Goal: Task Accomplishment & Management: Complete application form

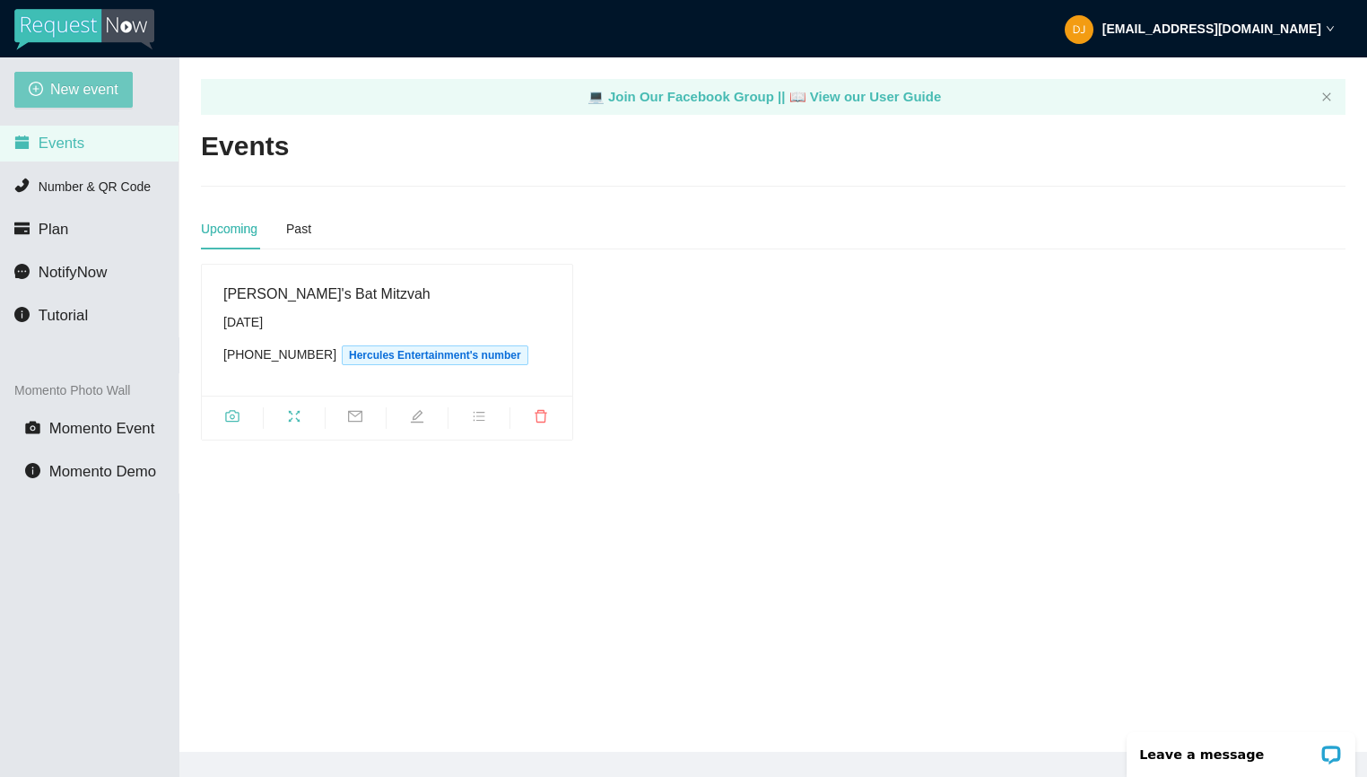
click at [88, 88] on span "New event" at bounding box center [84, 89] width 68 height 22
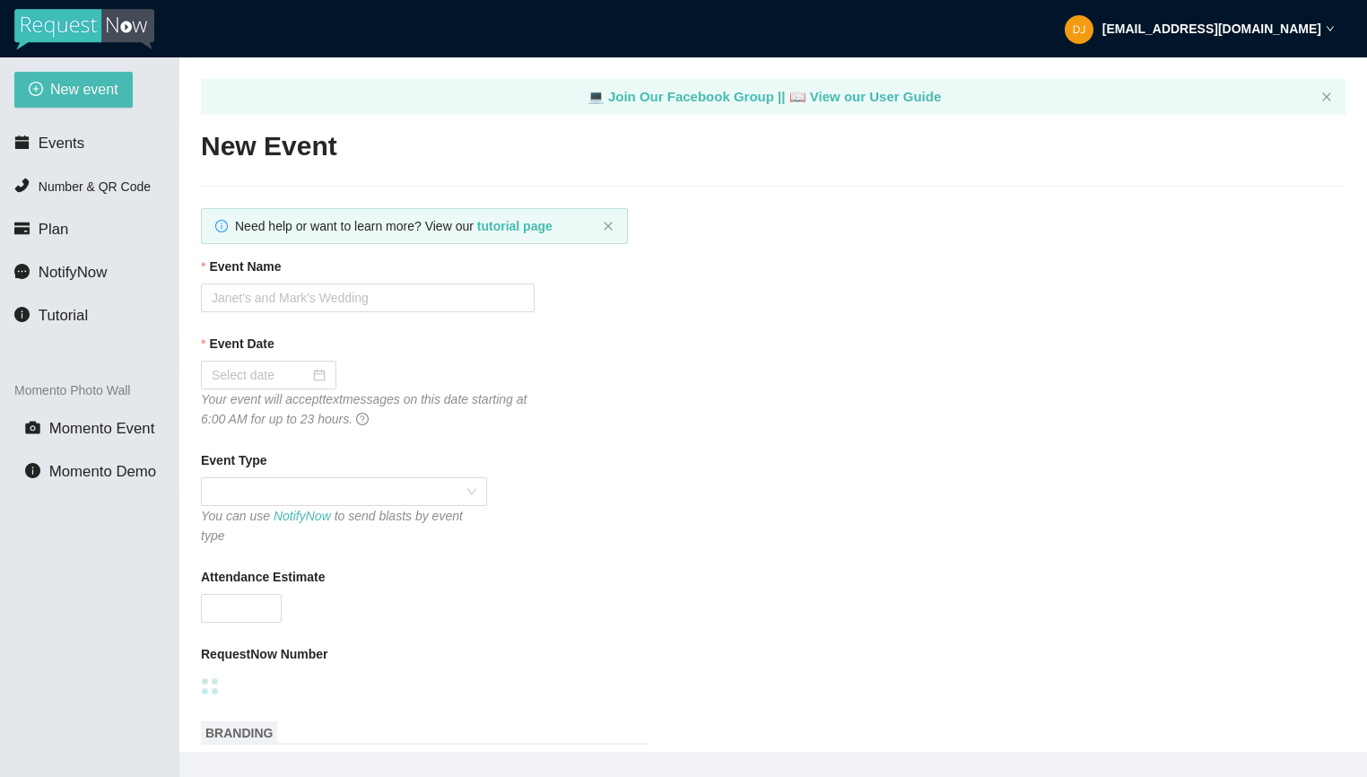
type textarea "[URL][DOMAIN_NAME]"
type textarea "Thanks for being a part of (Event)! Stay safe! Be LEGENDARY! -[PERSON_NAME] @he…"
click at [321, 293] on input "Event Name" at bounding box center [368, 298] width 334 height 29
click at [476, 301] on input "Event Name" at bounding box center [368, 298] width 334 height 29
paste input "[PERSON_NAME] & [PERSON_NAME]'s Wedding Day"
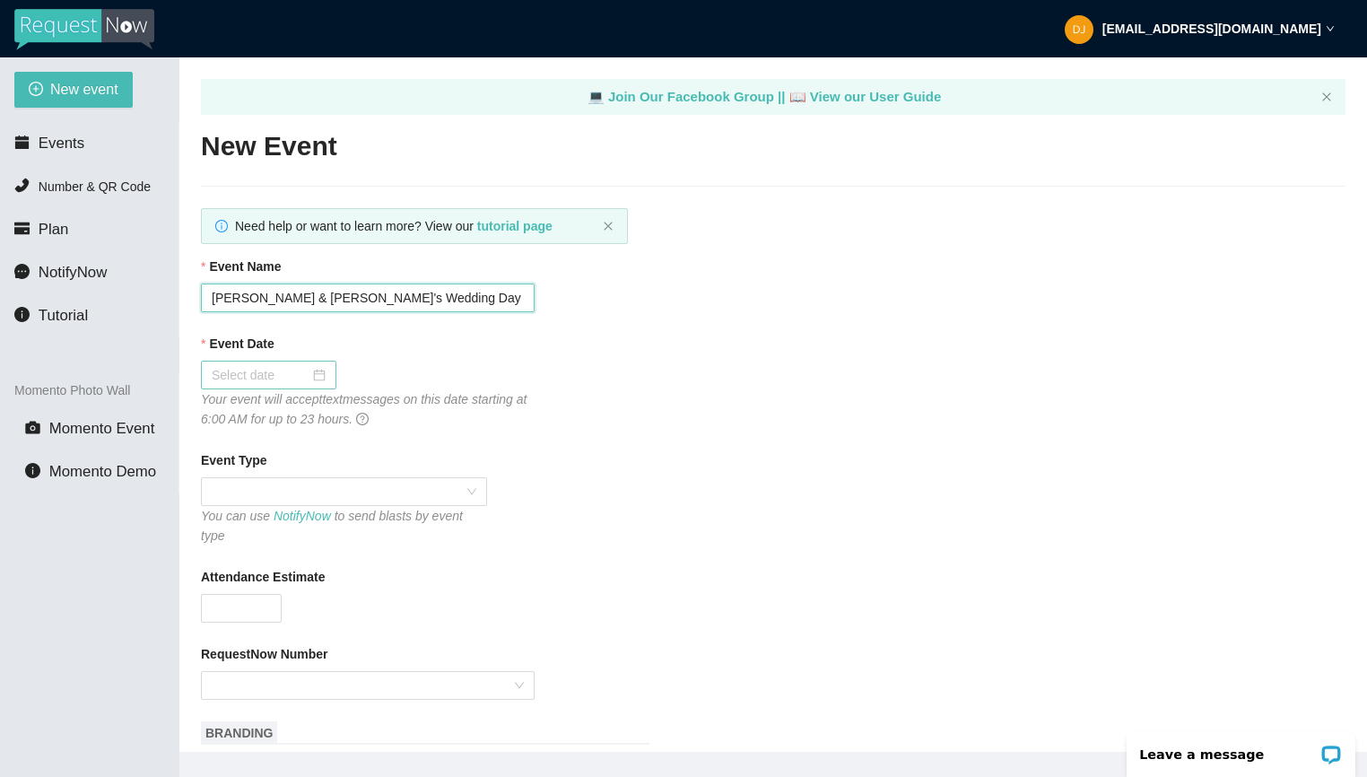
type input "[PERSON_NAME] & [PERSON_NAME]'s Wedding Day"
click at [313, 378] on div at bounding box center [269, 375] width 114 height 20
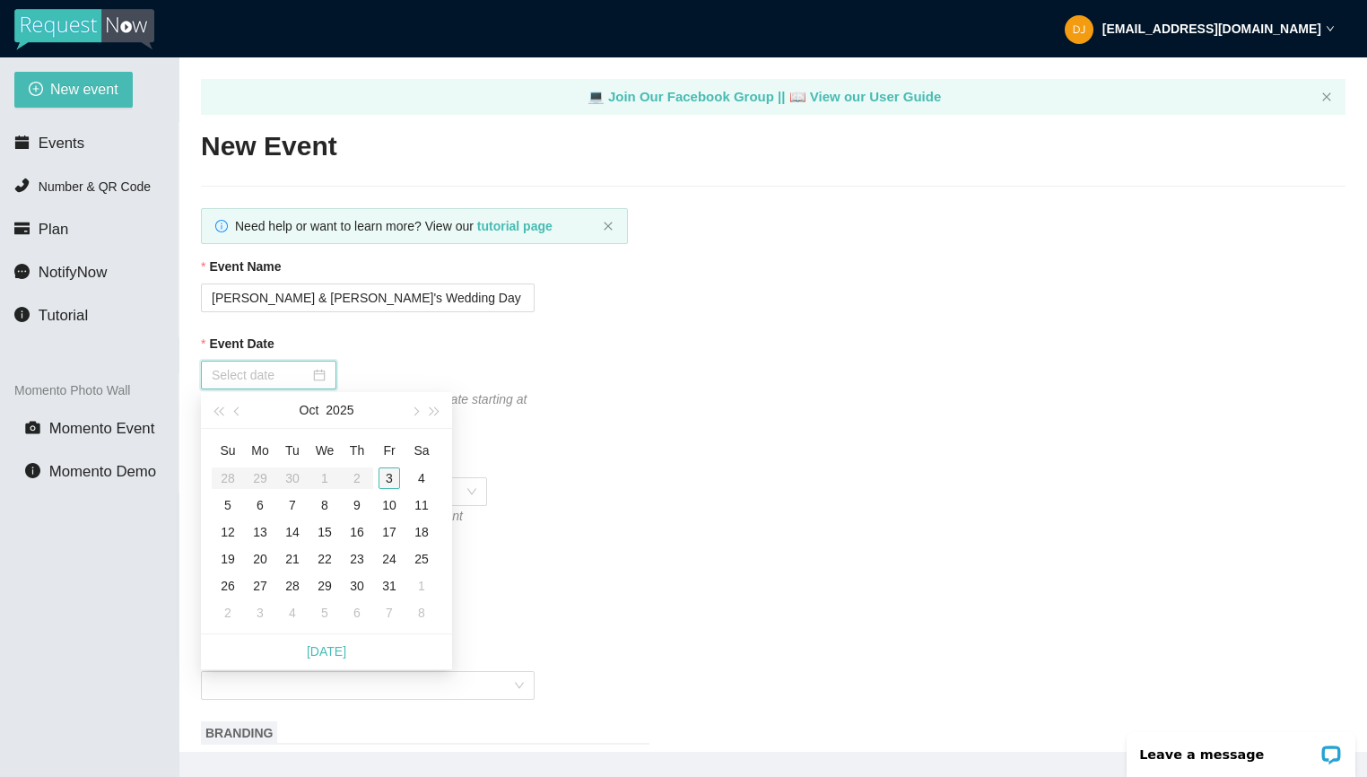
type input "[DATE]"
click at [415, 473] on div "4" at bounding box center [422, 478] width 22 height 22
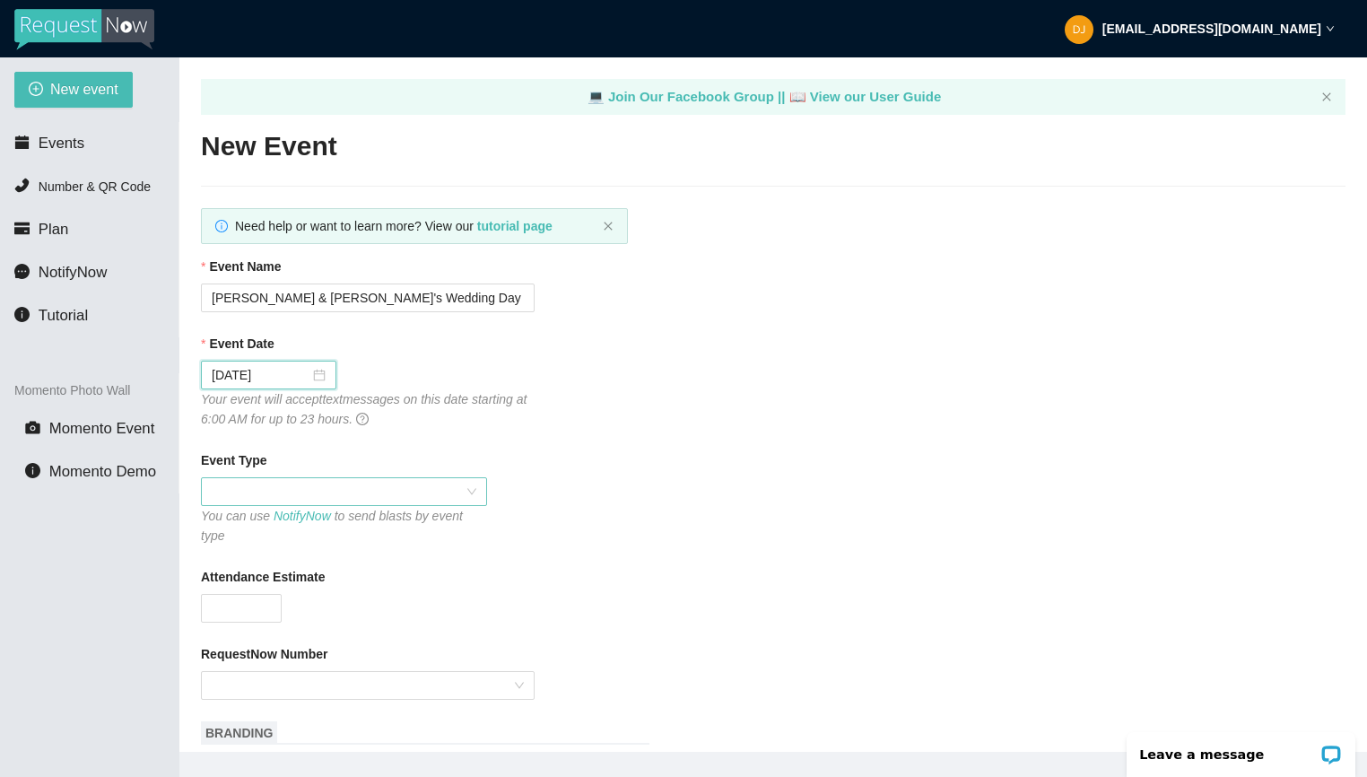
click at [362, 487] on span at bounding box center [344, 491] width 265 height 27
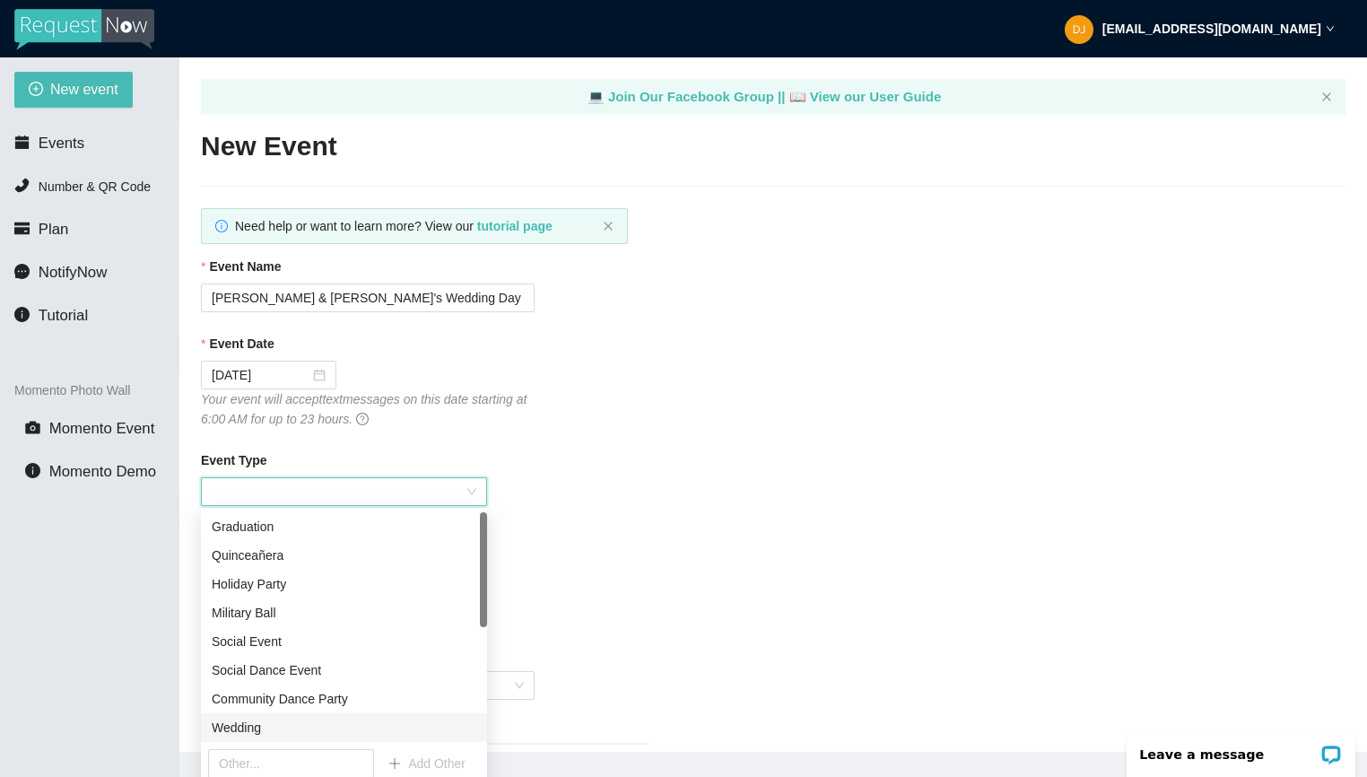
click at [292, 720] on div "Wedding" at bounding box center [344, 728] width 265 height 20
type textarea "Thanks for being a part of (Event)! Stay safe! Be LEGENDARY! -[PERSON_NAME] @he…"
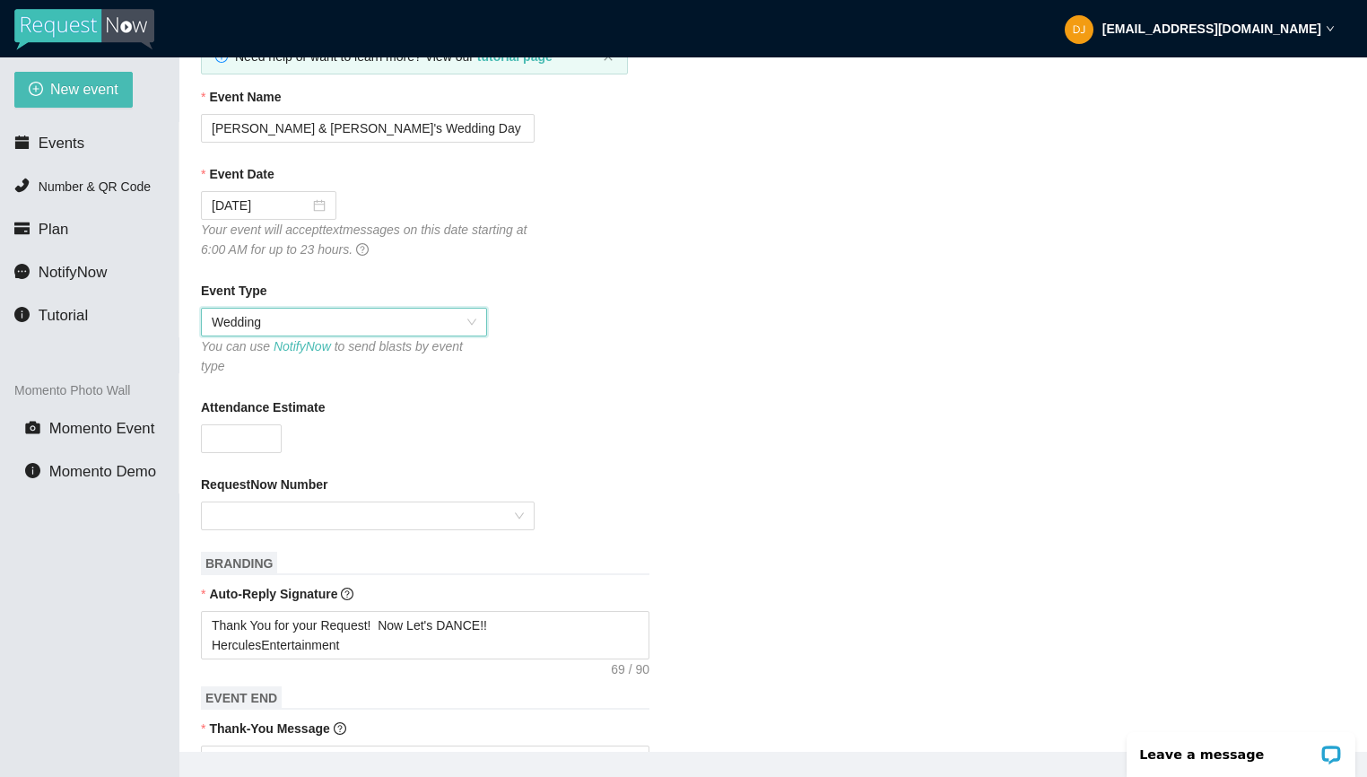
scroll to position [179, 0]
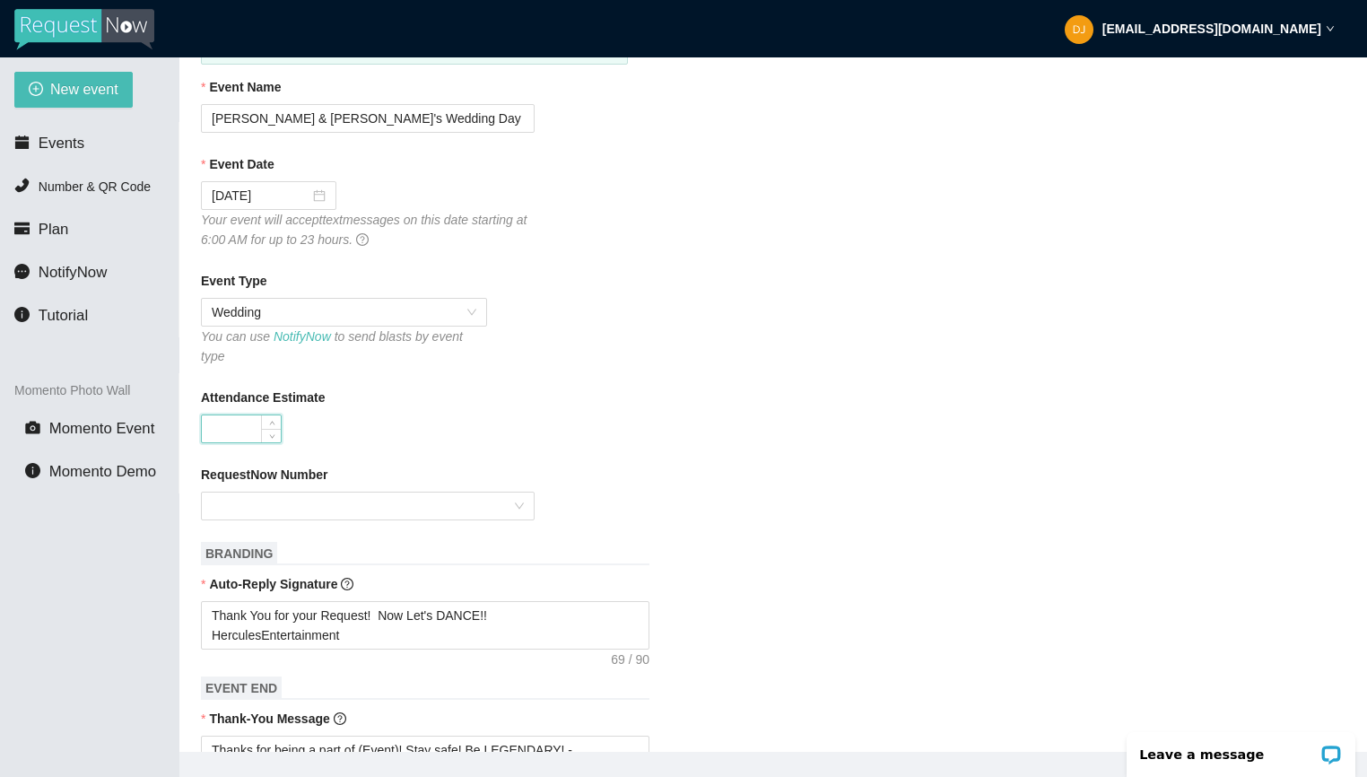
click at [259, 426] on input "Attendance Estimate" at bounding box center [241, 428] width 79 height 27
type input "100"
click at [489, 510] on input "RequestNow Number" at bounding box center [362, 506] width 300 height 27
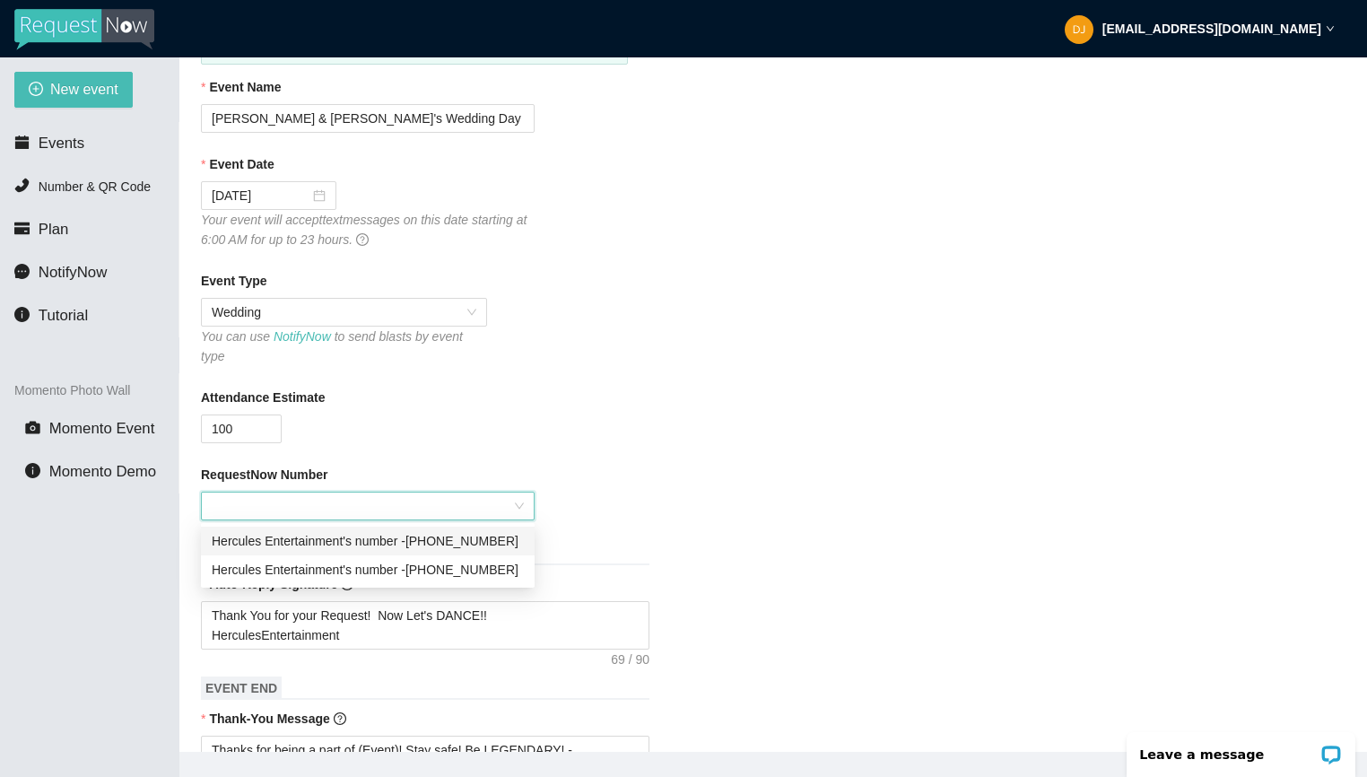
click at [485, 539] on div "Hercules Entertainment's number - [PHONE_NUMBER]" at bounding box center [368, 541] width 312 height 20
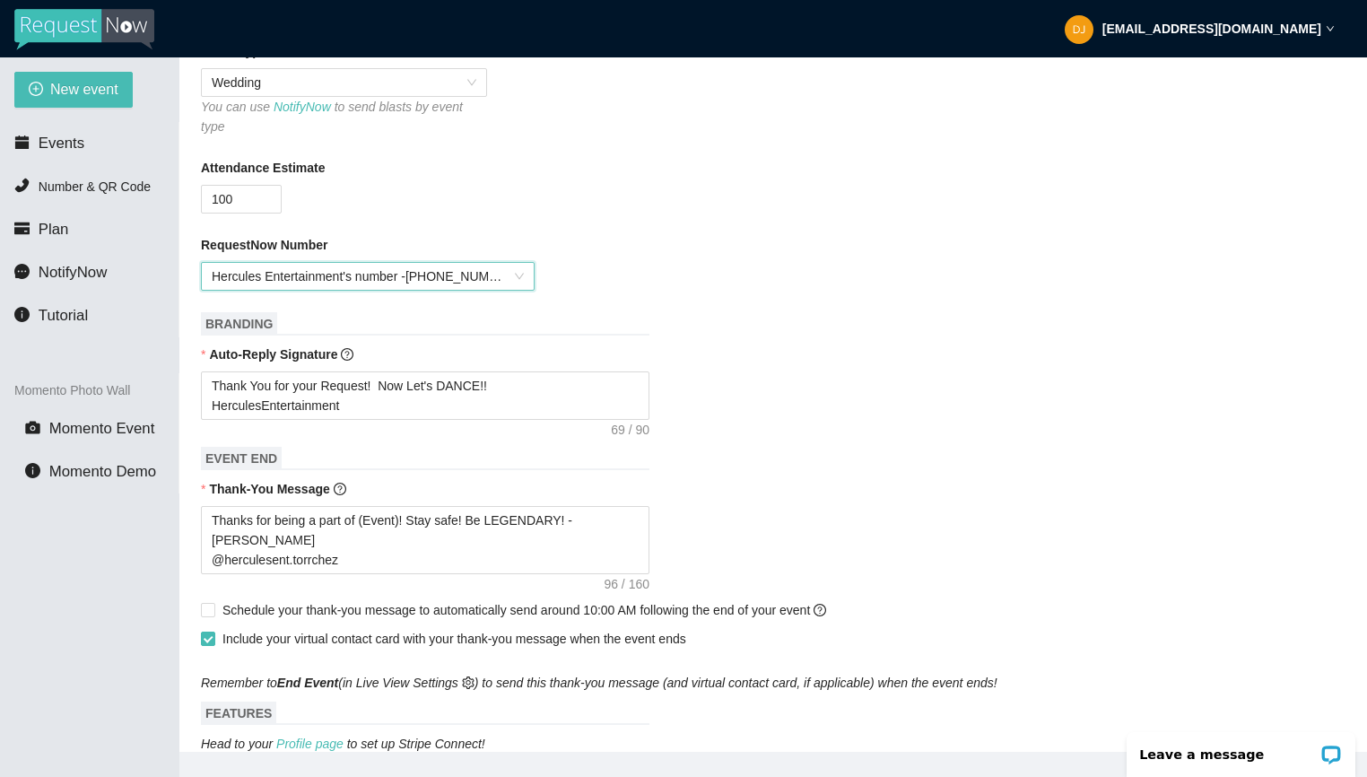
scroll to position [410, 0]
type textarea "Thanks for being a part of (Event)! Stay safe! Be LEGENDARY! -[PERSON_NAME] @he…"
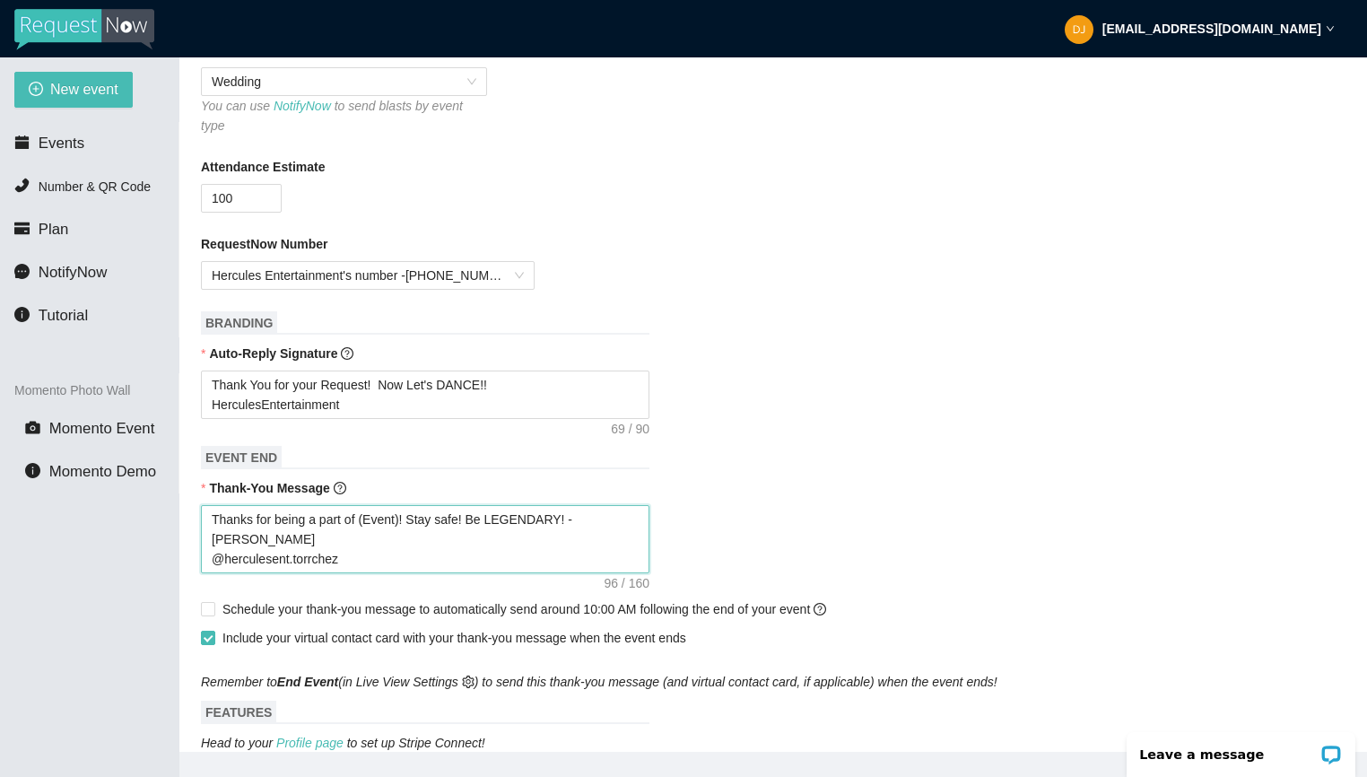
drag, startPoint x: 366, startPoint y: 520, endPoint x: 405, endPoint y: 520, distance: 38.6
click at [405, 520] on textarea "Thanks for being a part of (Event)! Stay safe! Be LEGENDARY! -[PERSON_NAME] @he…" at bounding box center [425, 539] width 449 height 68
paste textarea "[PERSON_NAME] & [PERSON_NAME]'s Wedding Day"
type textarea "Thanks for being a part of [PERSON_NAME] & [PERSON_NAME]'s Wedding Day! Stay sa…"
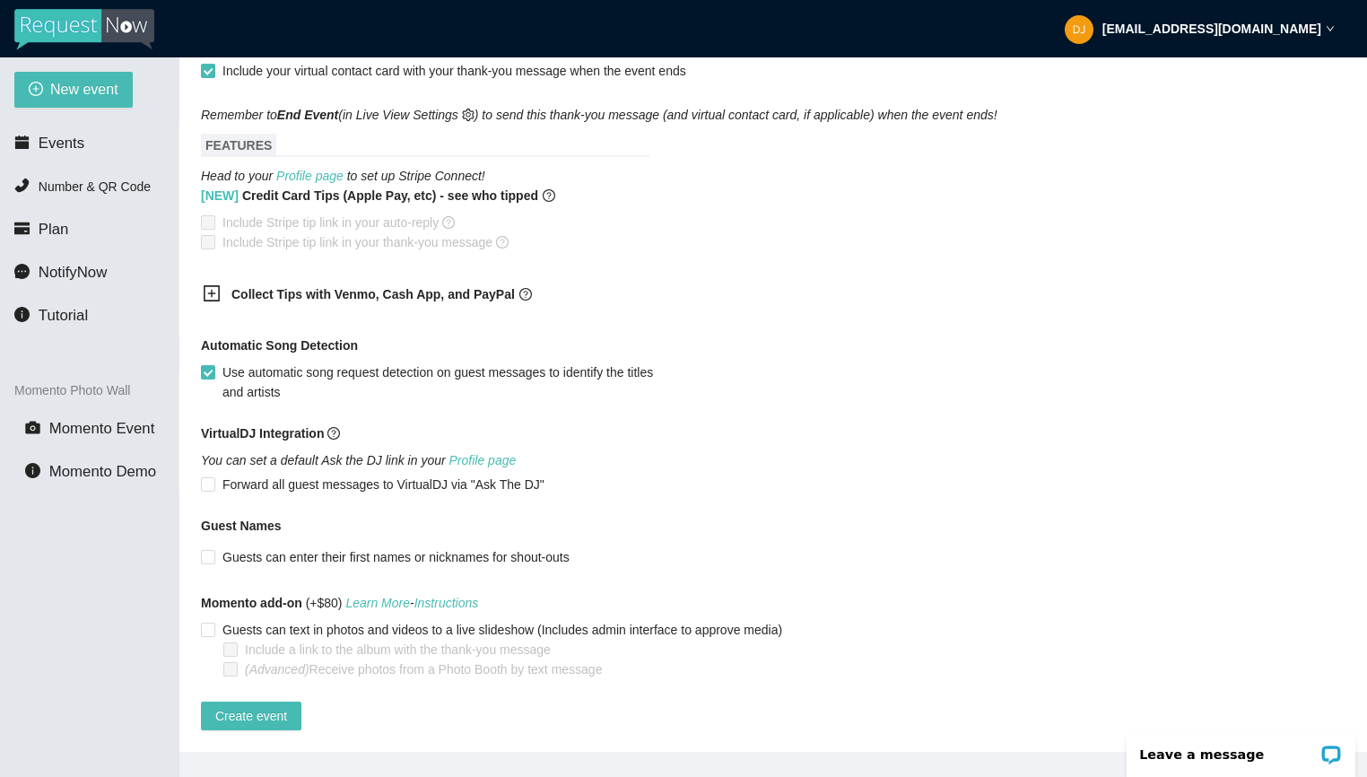
scroll to position [991, 0]
type textarea "Thanks for being a part of [PERSON_NAME] & [PERSON_NAME]'s Wedding Day! Stay sa…"
click at [291, 702] on button "Create event" at bounding box center [251, 716] width 100 height 29
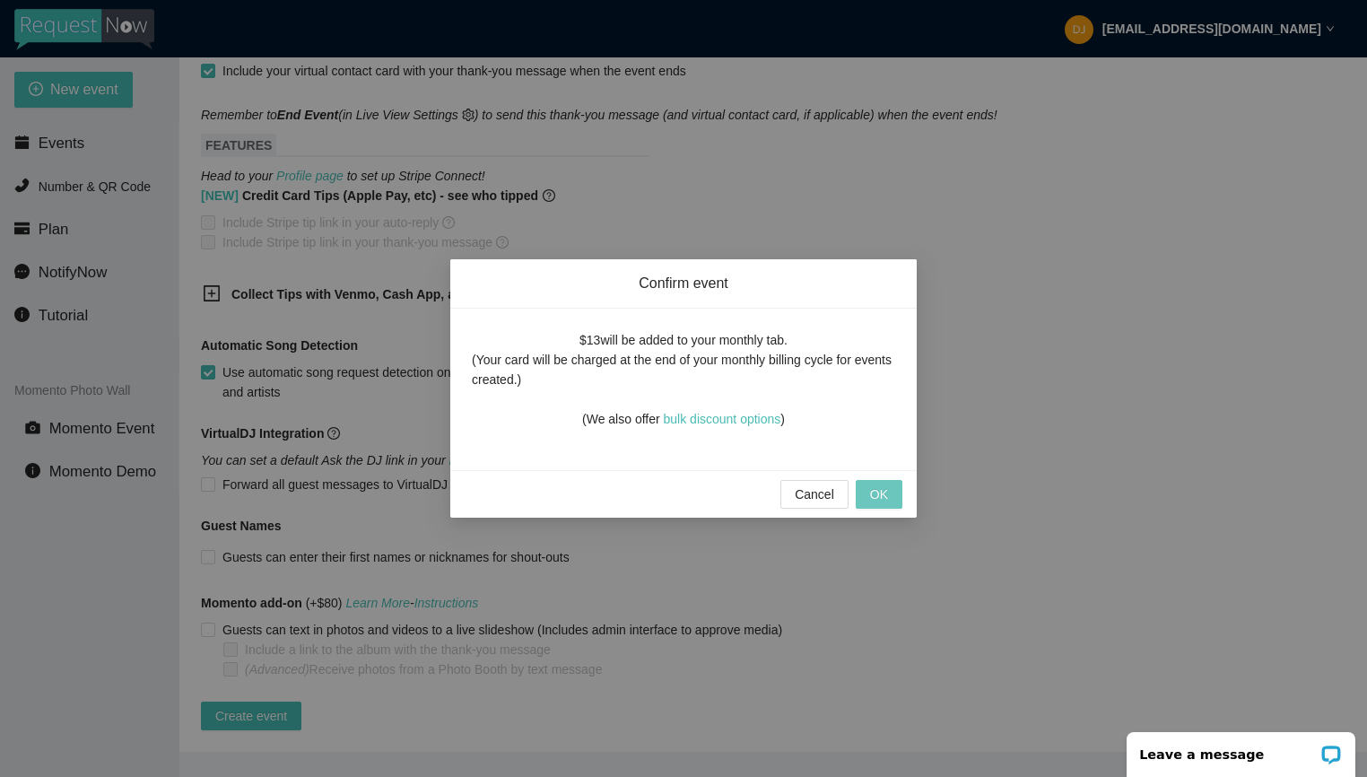
click at [877, 499] on span "OK" at bounding box center [879, 495] width 18 height 20
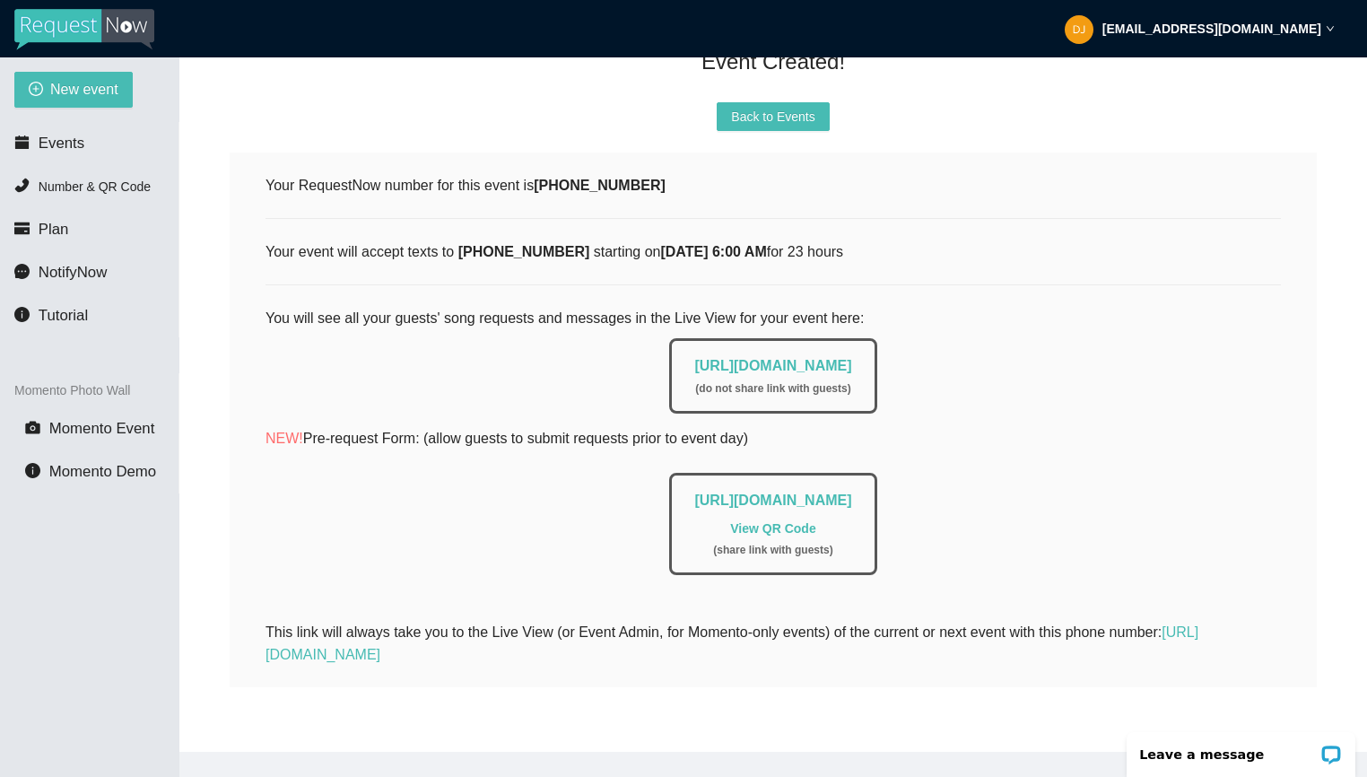
scroll to position [226, 0]
click at [69, 96] on span "New event" at bounding box center [84, 89] width 68 height 22
type textarea "[URL][DOMAIN_NAME]"
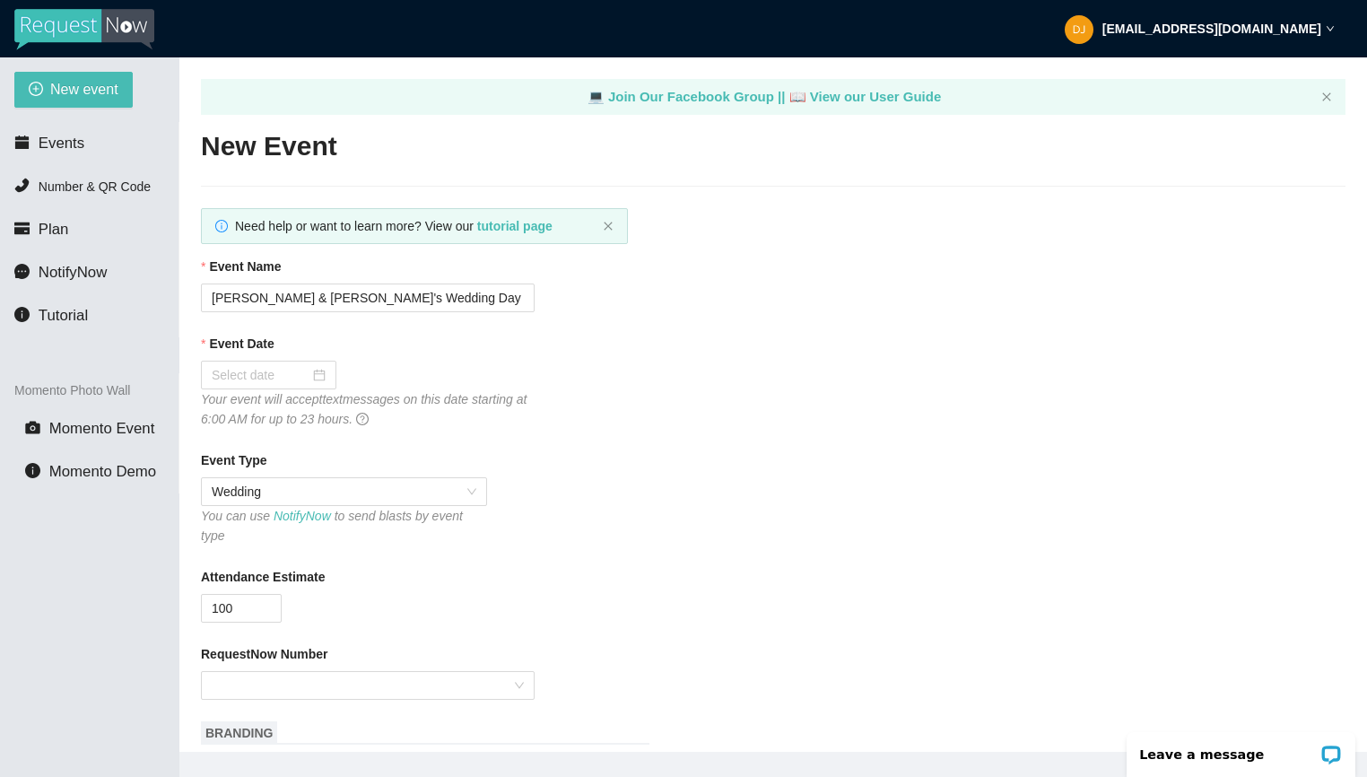
scroll to position [0, 0]
drag, startPoint x: 440, startPoint y: 299, endPoint x: 167, endPoint y: 293, distance: 272.8
click at [167, 293] on section "New event Events Number & QR Code Plan NotifyNow Tutorial Momento Photo Wall Mo…" at bounding box center [683, 445] width 1367 height 777
paste input "[PERSON_NAME] and [PERSON_NAME]"
type input "[PERSON_NAME] and [PERSON_NAME]'s Wedding Day"
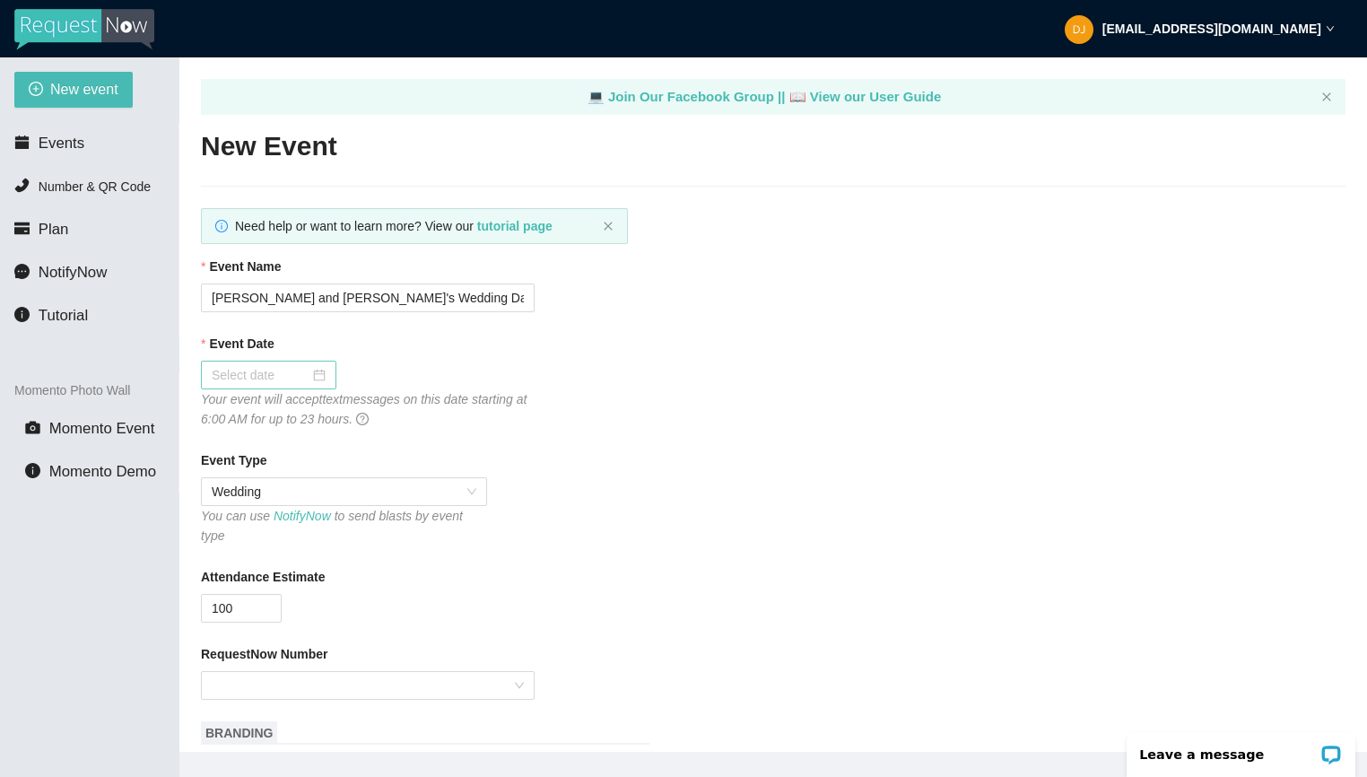
click at [314, 373] on div at bounding box center [269, 375] width 114 height 20
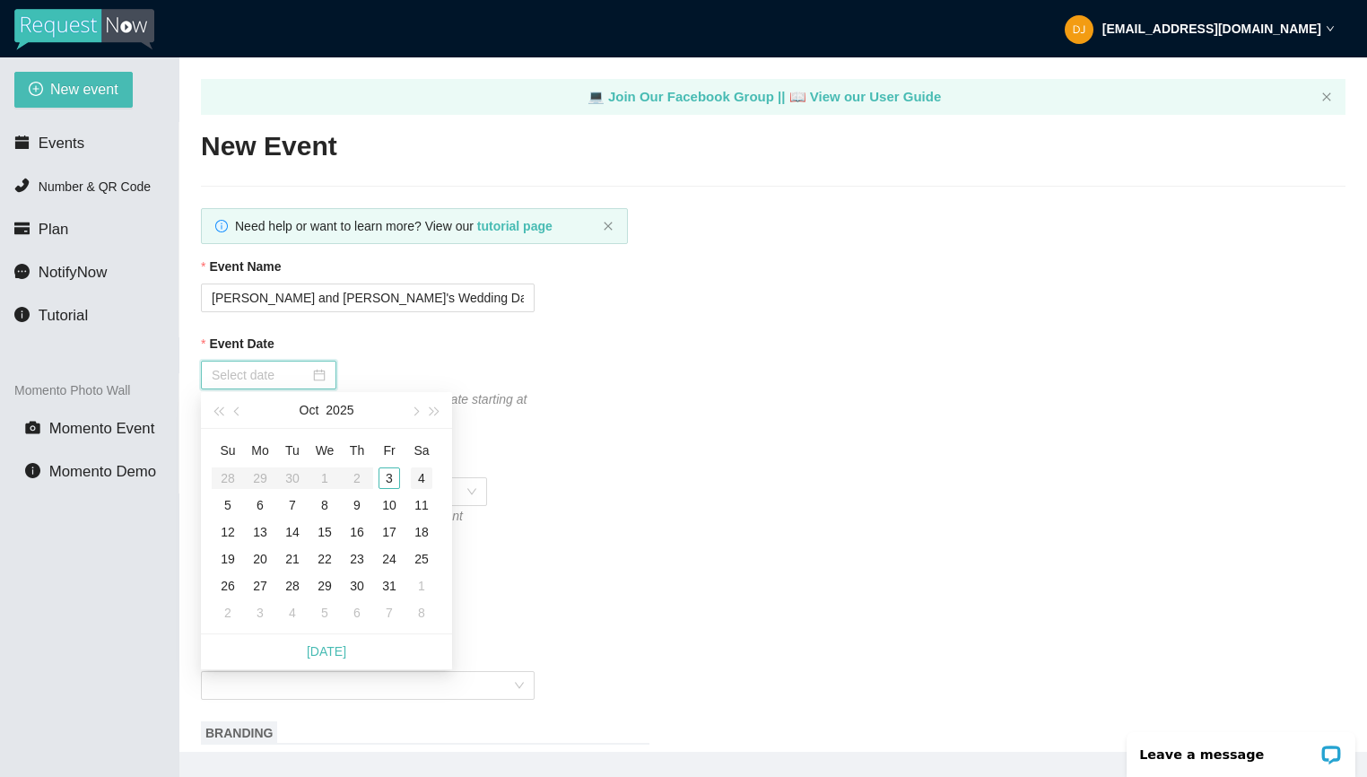
type input "[DATE]"
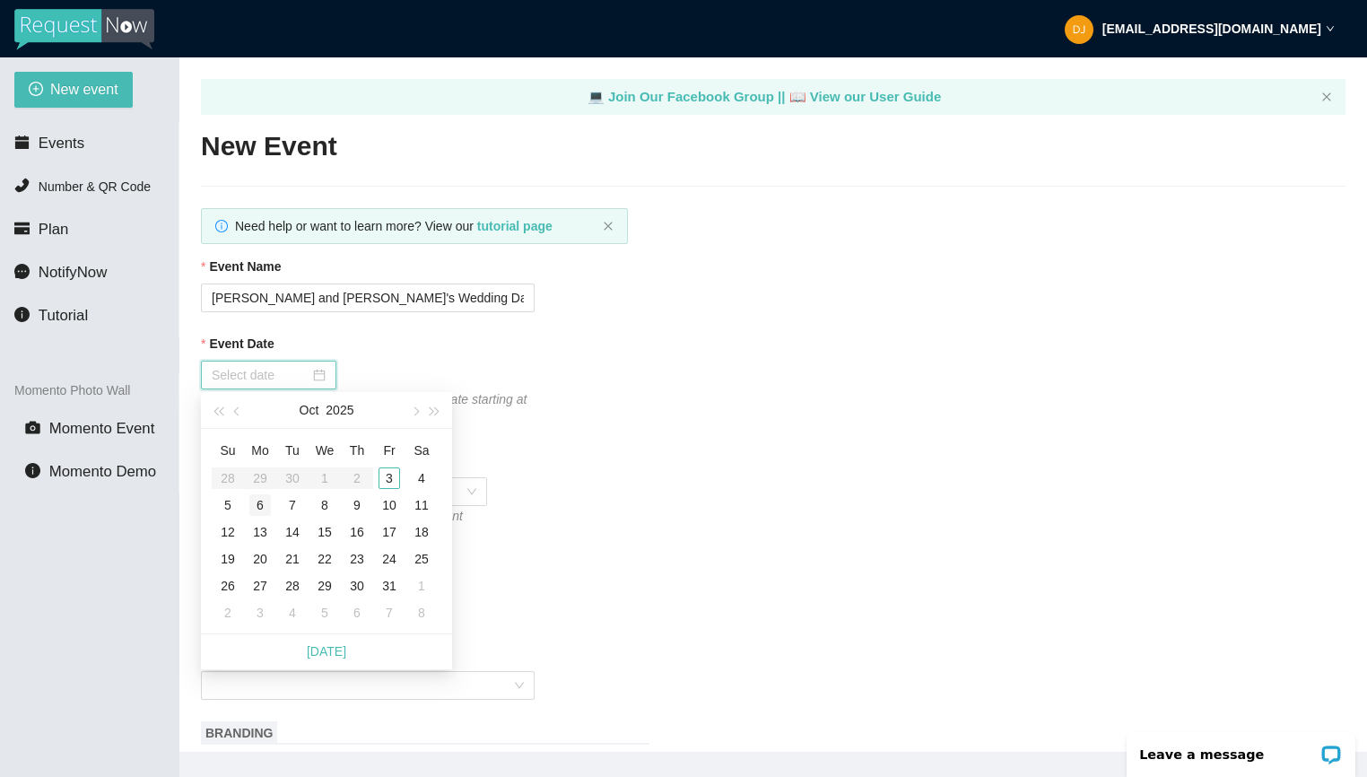
type input "[DATE]"
click at [232, 502] on div "5" at bounding box center [228, 505] width 22 height 22
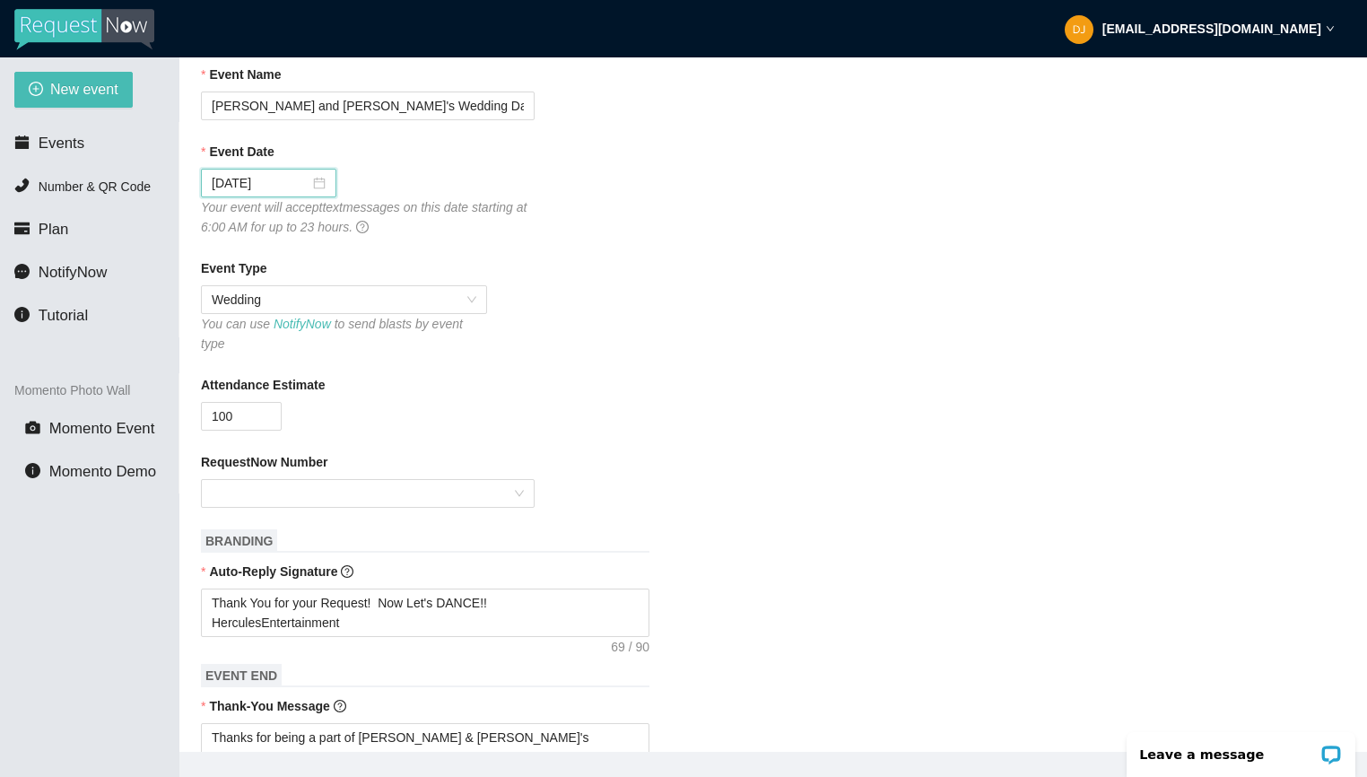
scroll to position [290, 0]
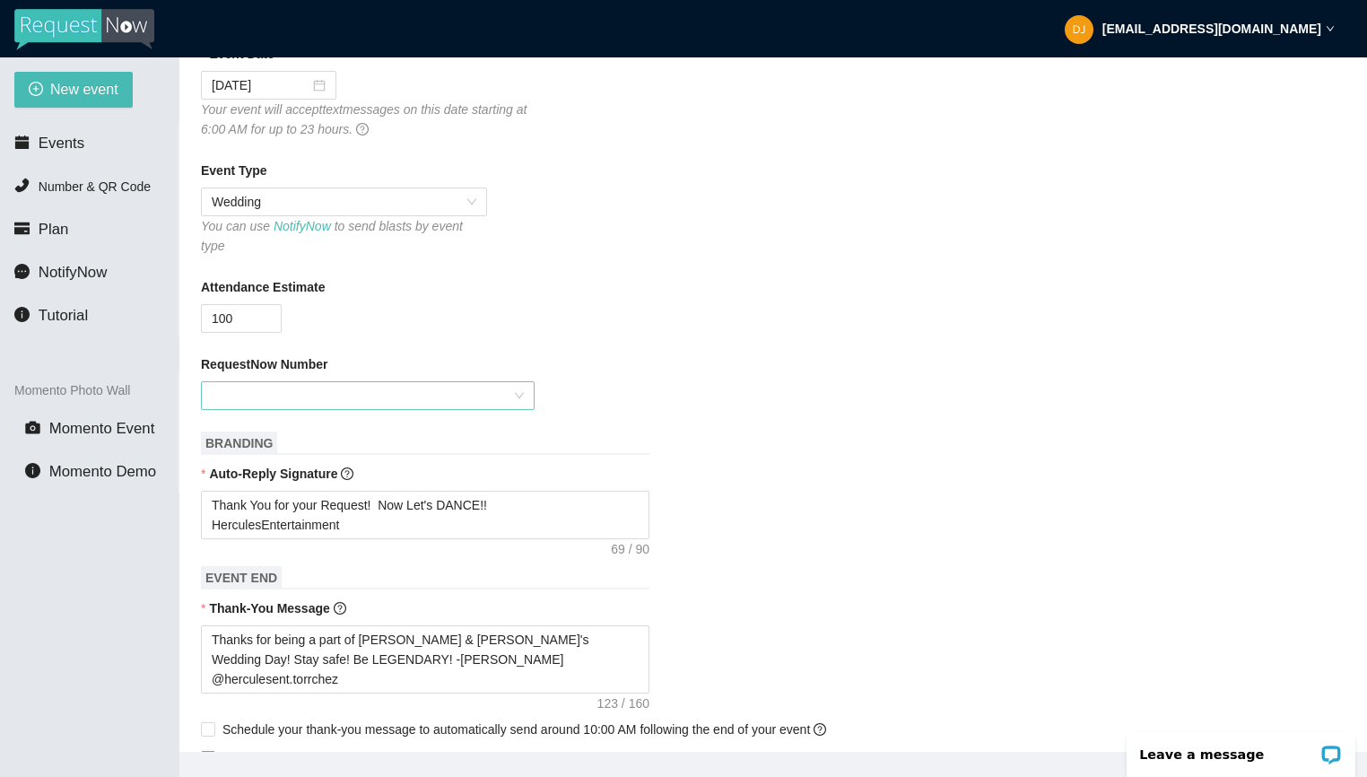
click at [499, 398] on input "RequestNow Number" at bounding box center [362, 395] width 300 height 27
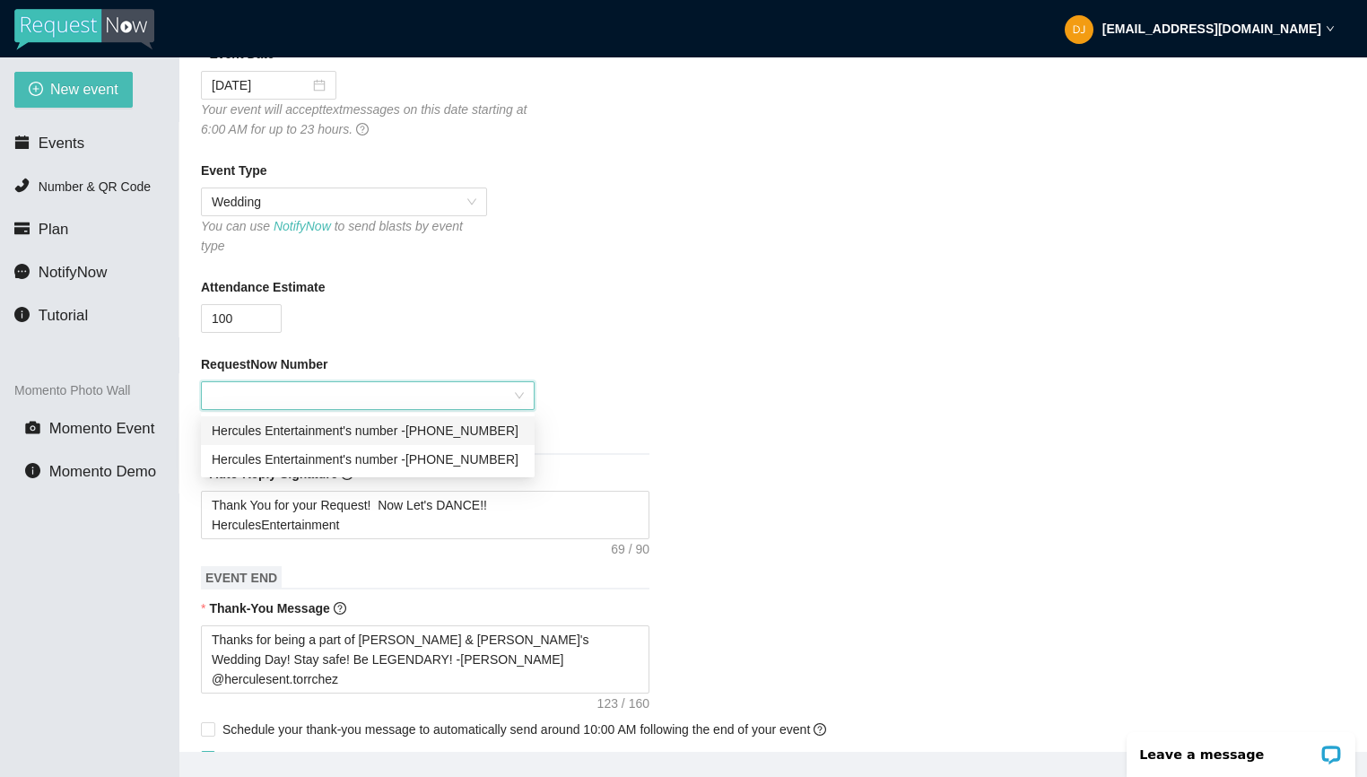
click at [474, 429] on div "Hercules Entertainment's number - [PHONE_NUMBER]" at bounding box center [368, 431] width 312 height 20
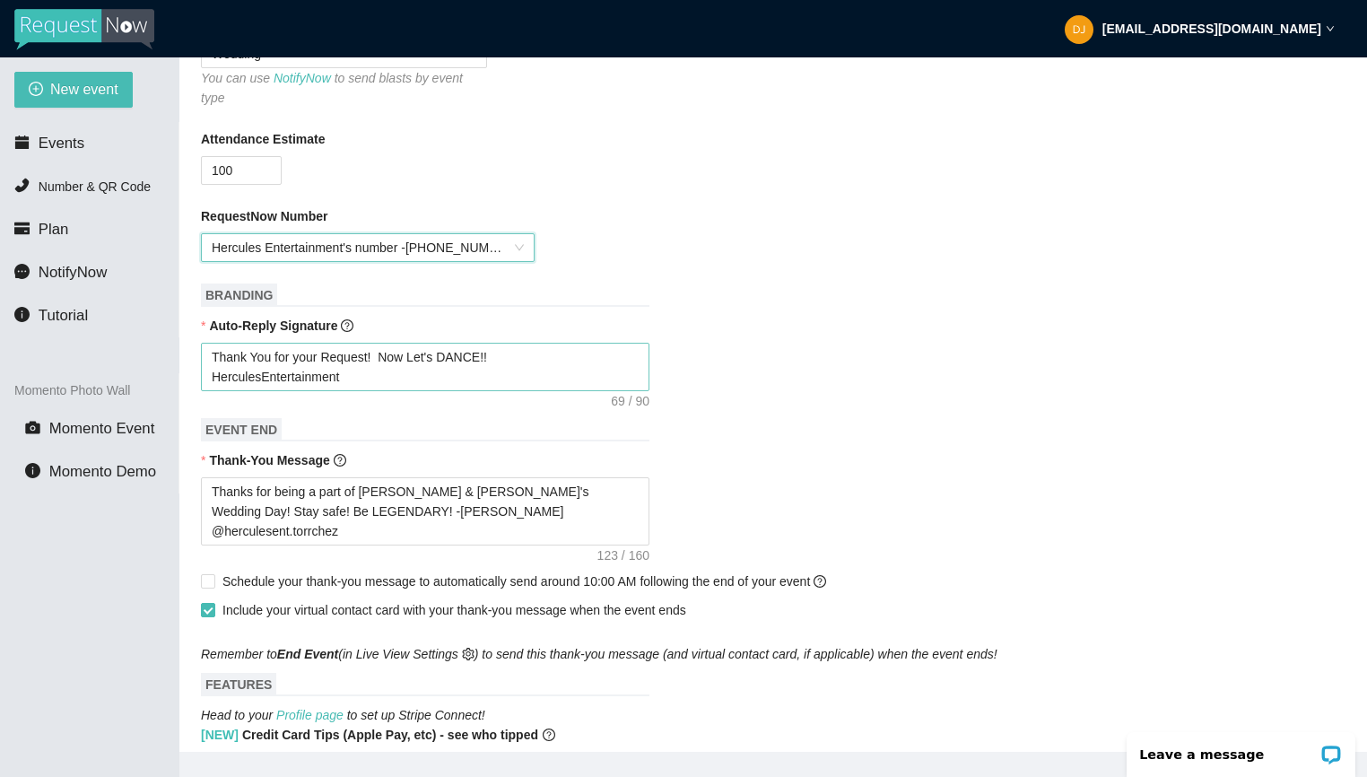
scroll to position [440, 0]
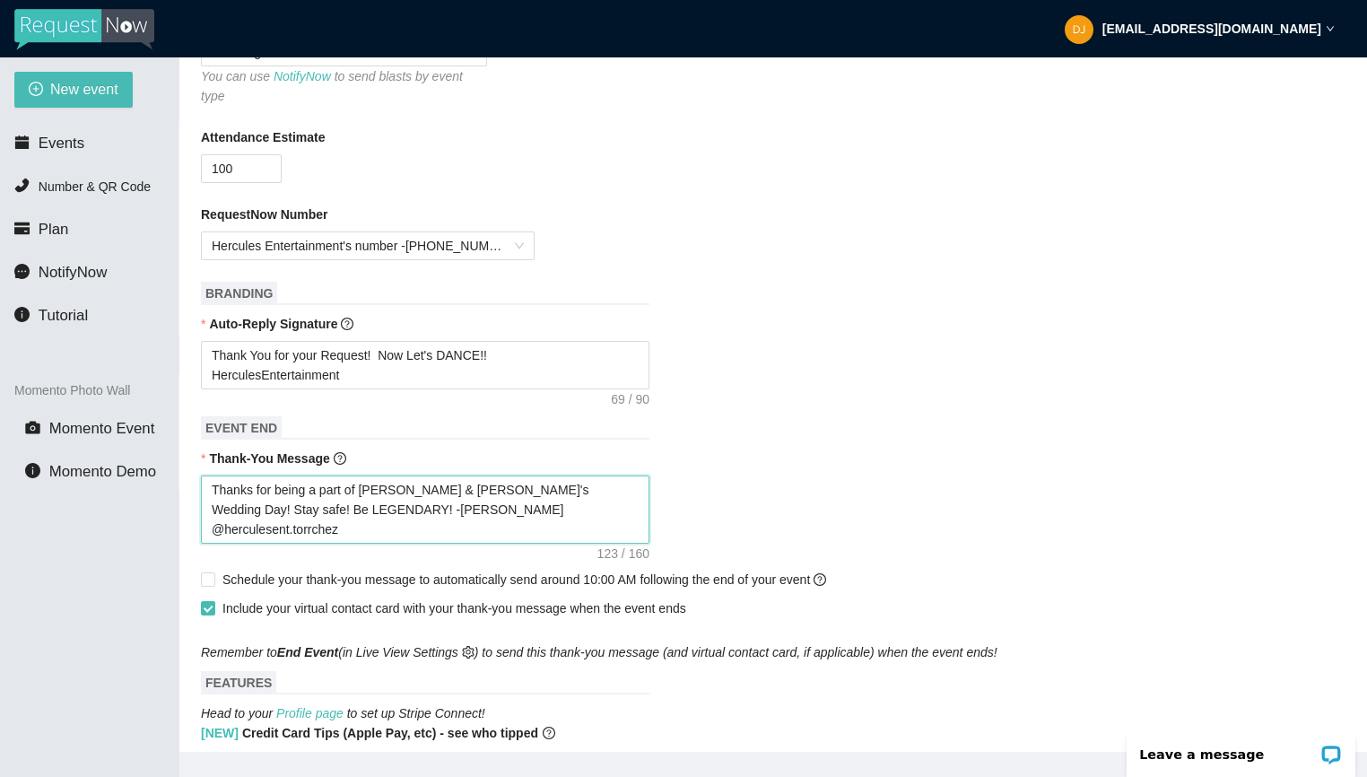
drag, startPoint x: 366, startPoint y: 488, endPoint x: 577, endPoint y: 494, distance: 210.9
click at [577, 494] on textarea "Thanks for being a part of [PERSON_NAME] & [PERSON_NAME]'s Wedding Day! Stay sa…" at bounding box center [425, 510] width 449 height 68
paste textarea "[PERSON_NAME] and [PERSON_NAME]"
type textarea "Thanks for being a part of [PERSON_NAME] and [PERSON_NAME]'s Wedding Day! Stay …"
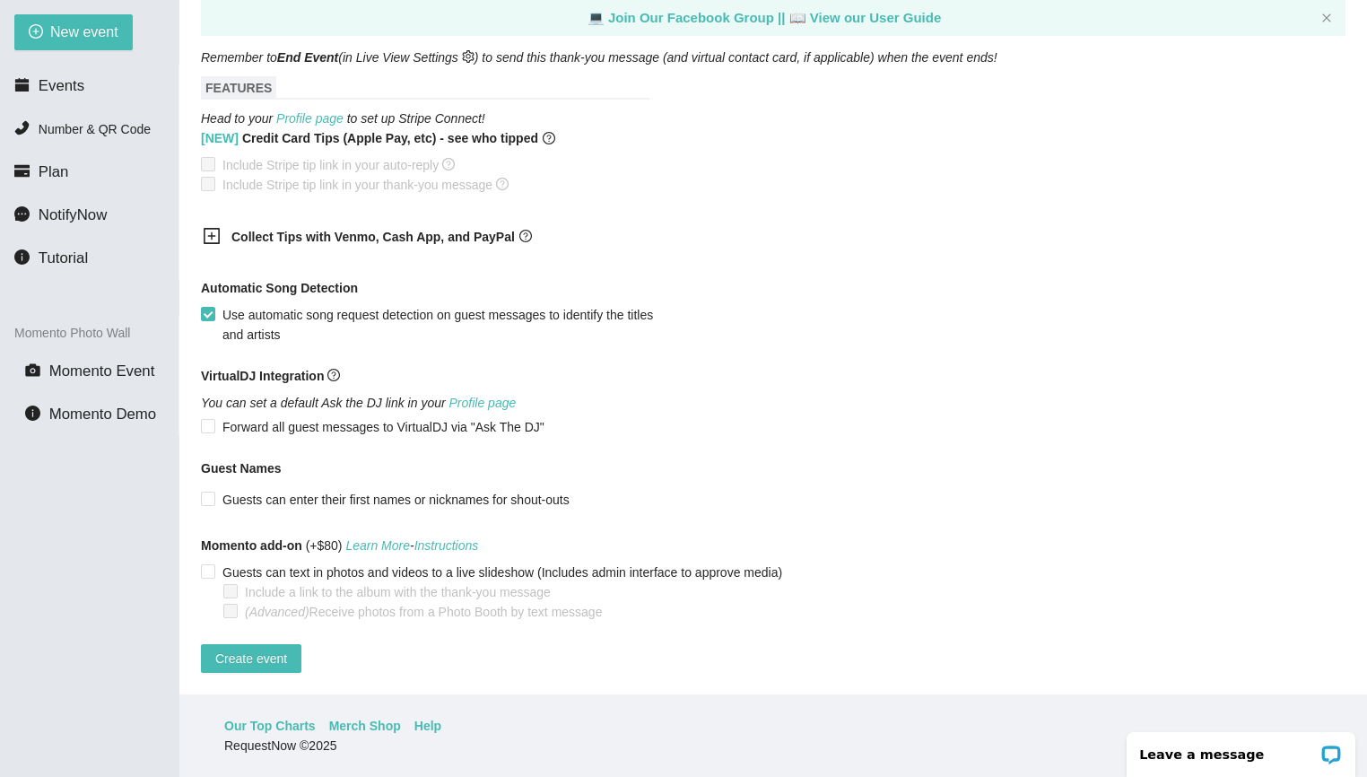
scroll to position [57, 0]
type textarea "Thanks for being a part of [PERSON_NAME] and [PERSON_NAME]'s Wedding Day! Stay …"
click at [268, 649] on span "Create event" at bounding box center [251, 659] width 72 height 20
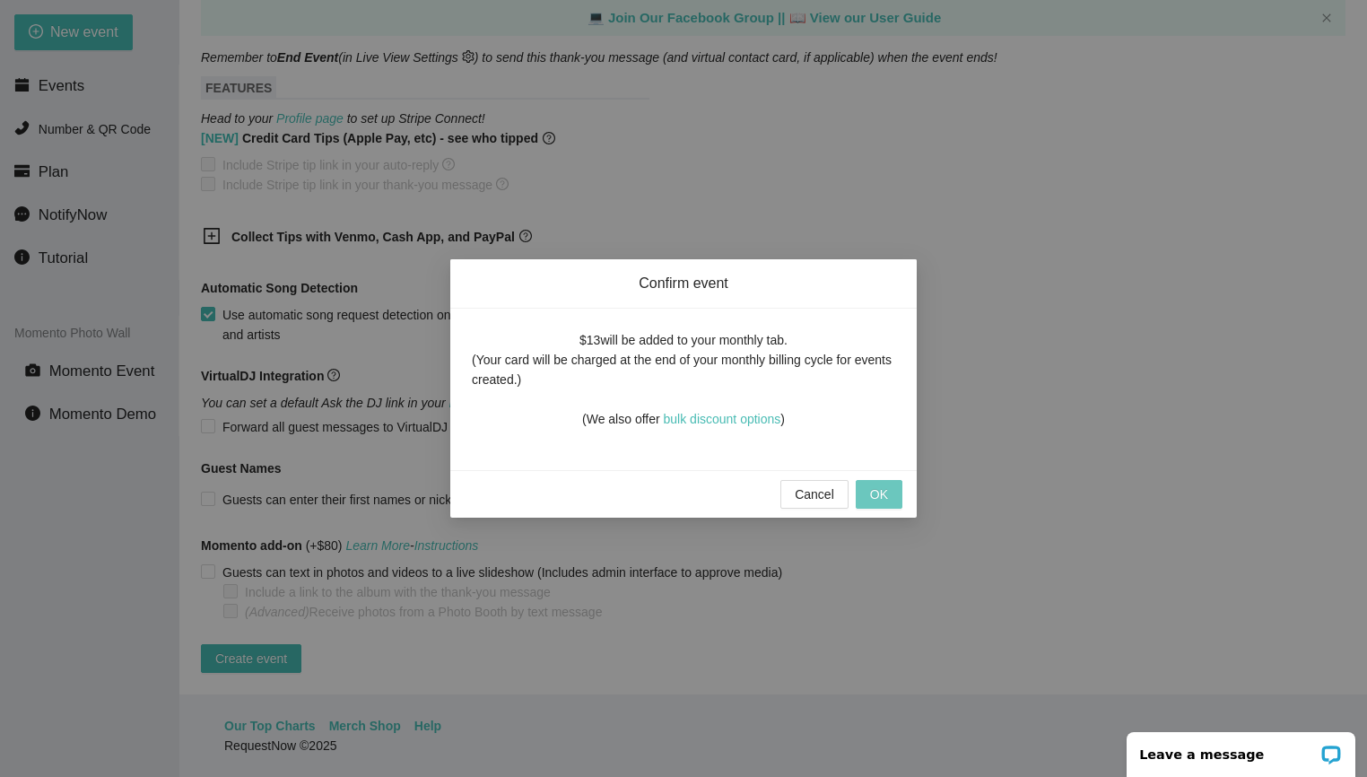
click at [880, 498] on span "OK" at bounding box center [879, 495] width 18 height 20
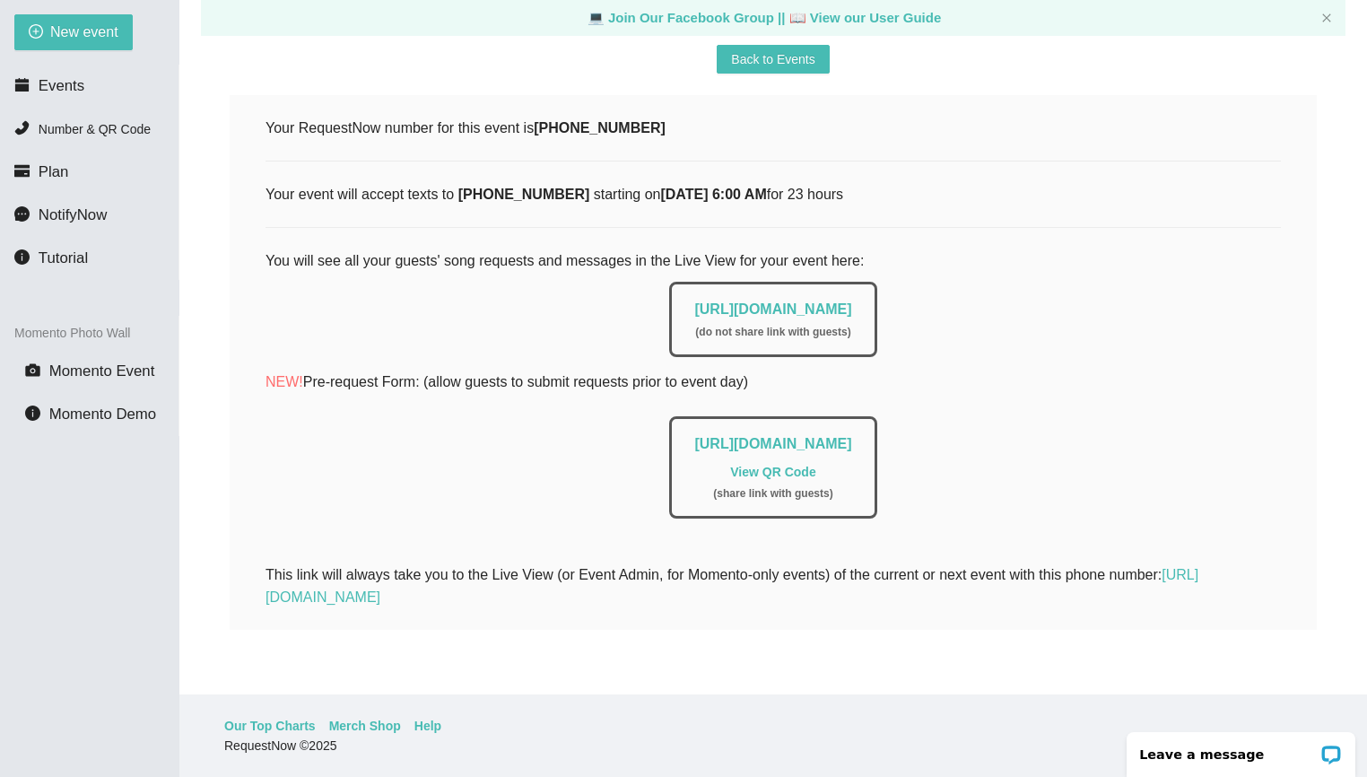
scroll to position [226, 0]
